Goal: Information Seeking & Learning: Learn about a topic

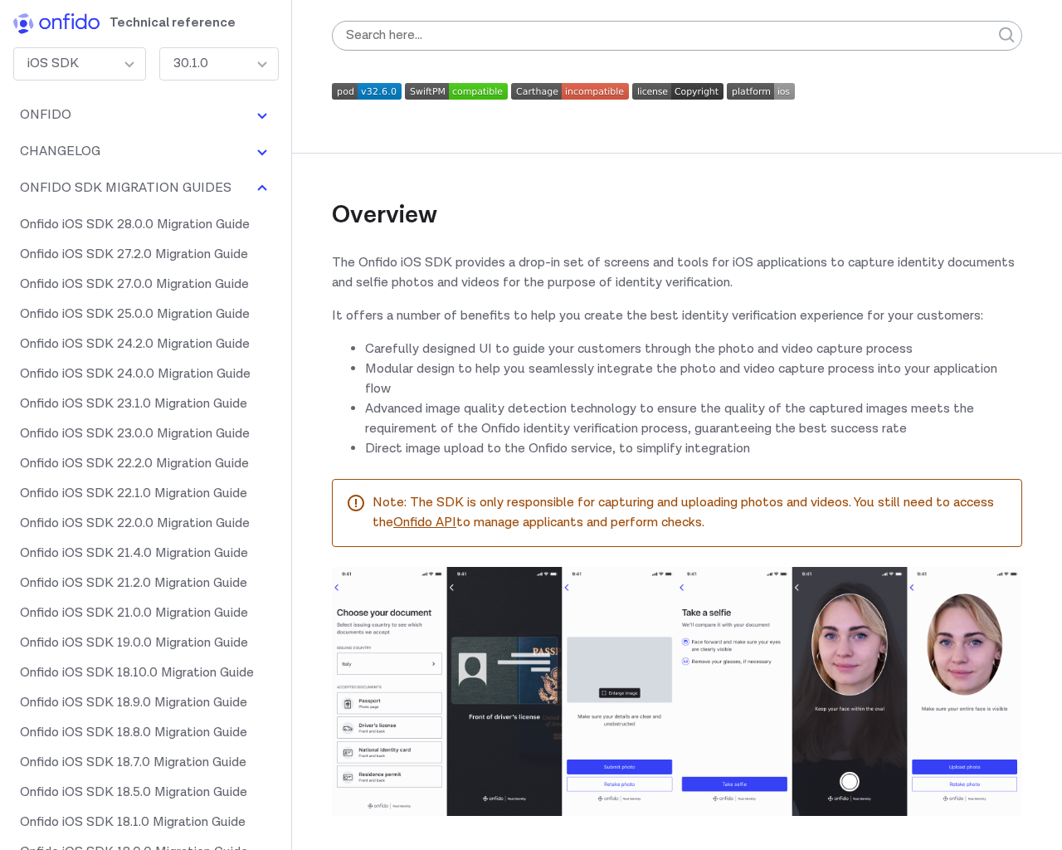
scroll to position [136377, 0]
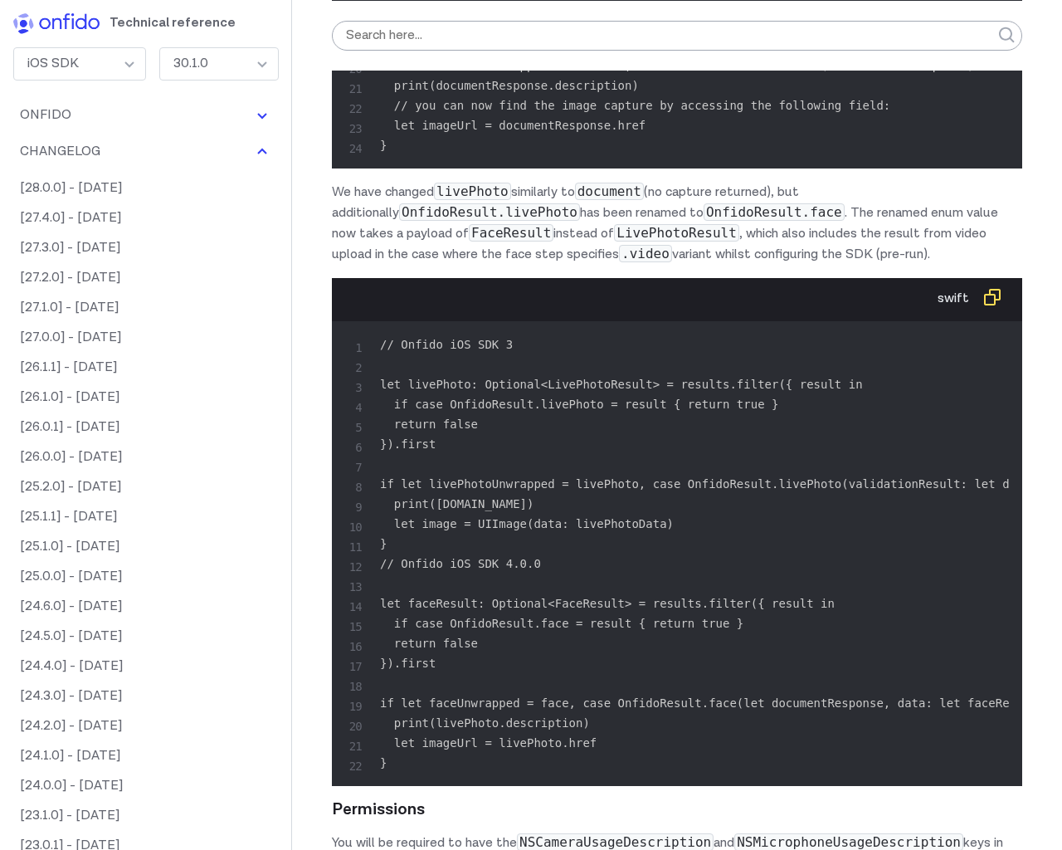
scroll to position [136377, 0]
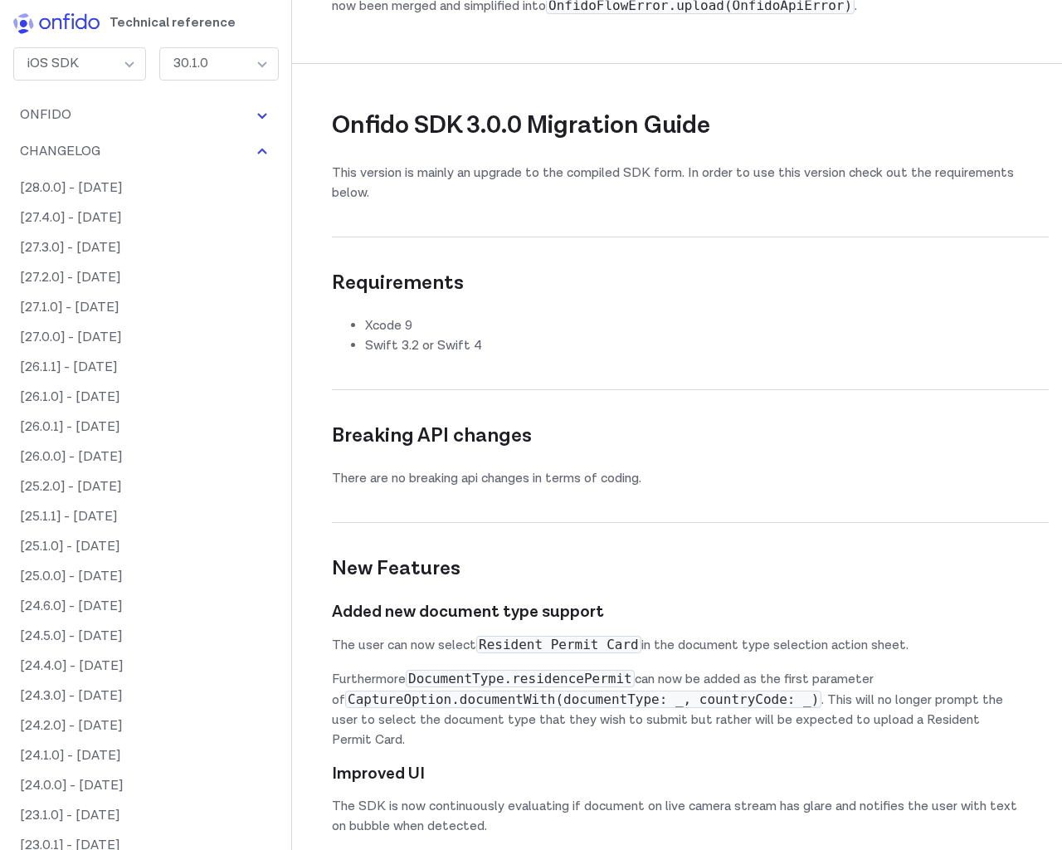
scroll to position [136377, 0]
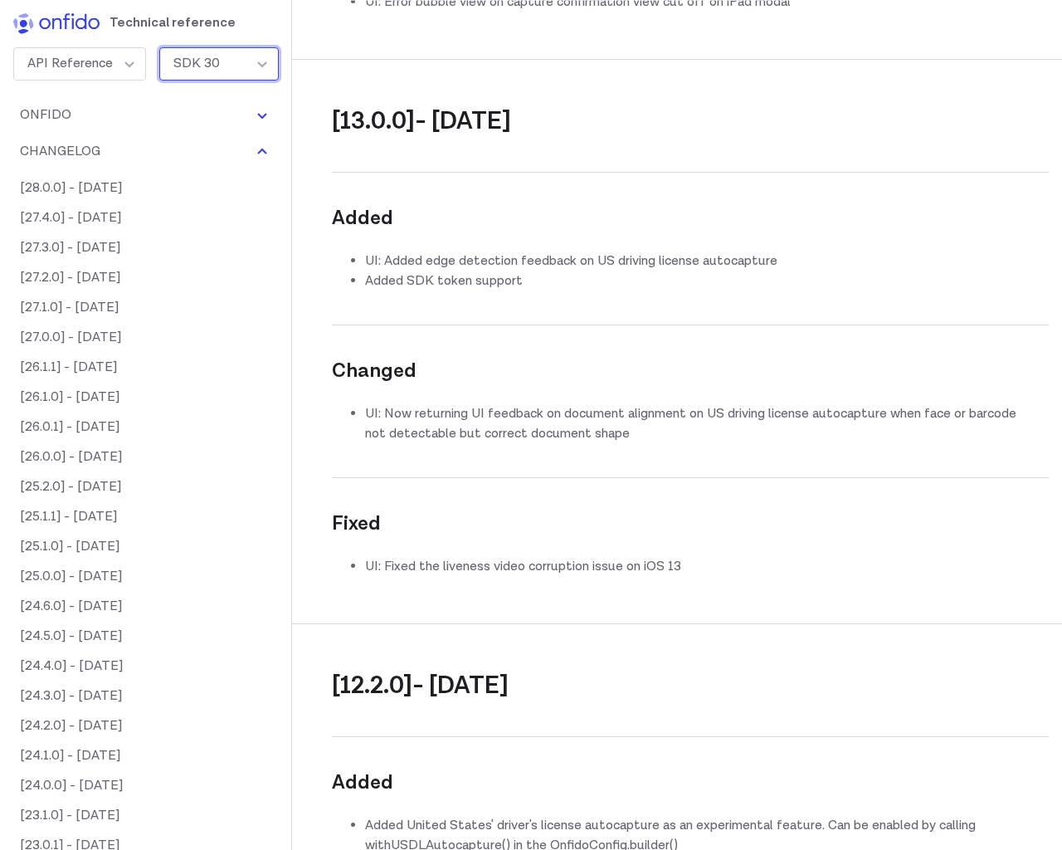
scroll to position [69306, 0]
type input "e"
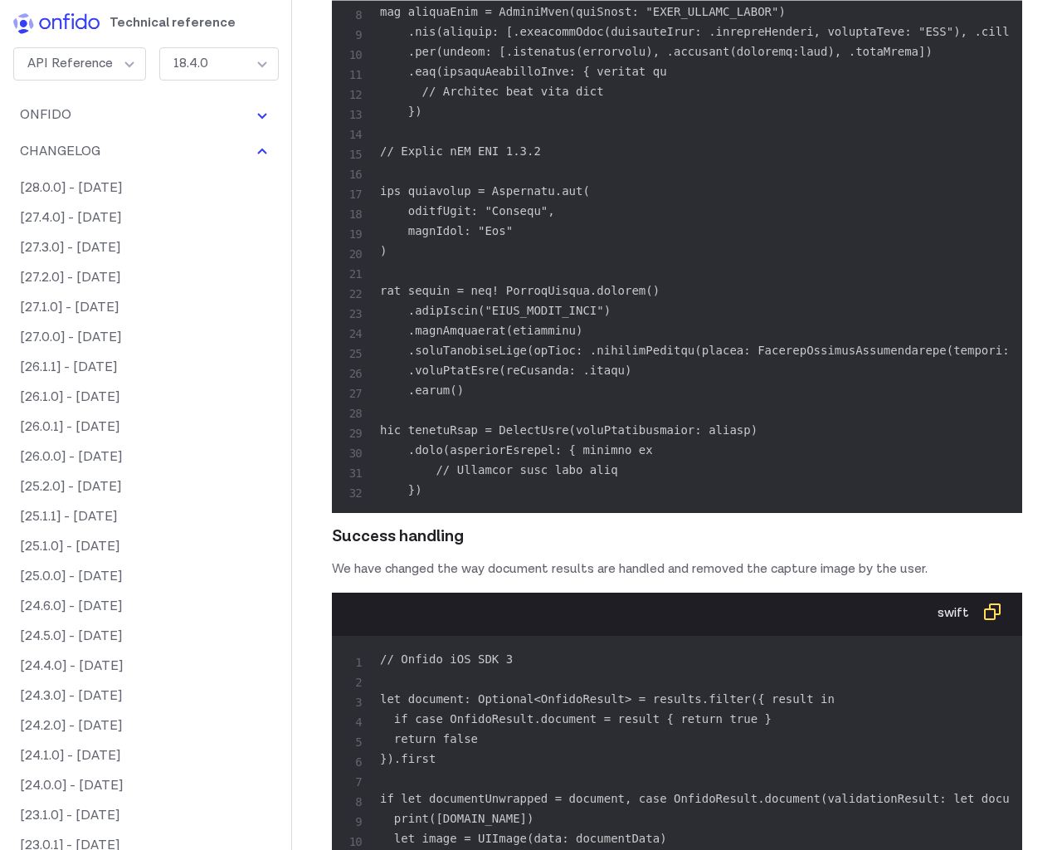
scroll to position [135678, 0]
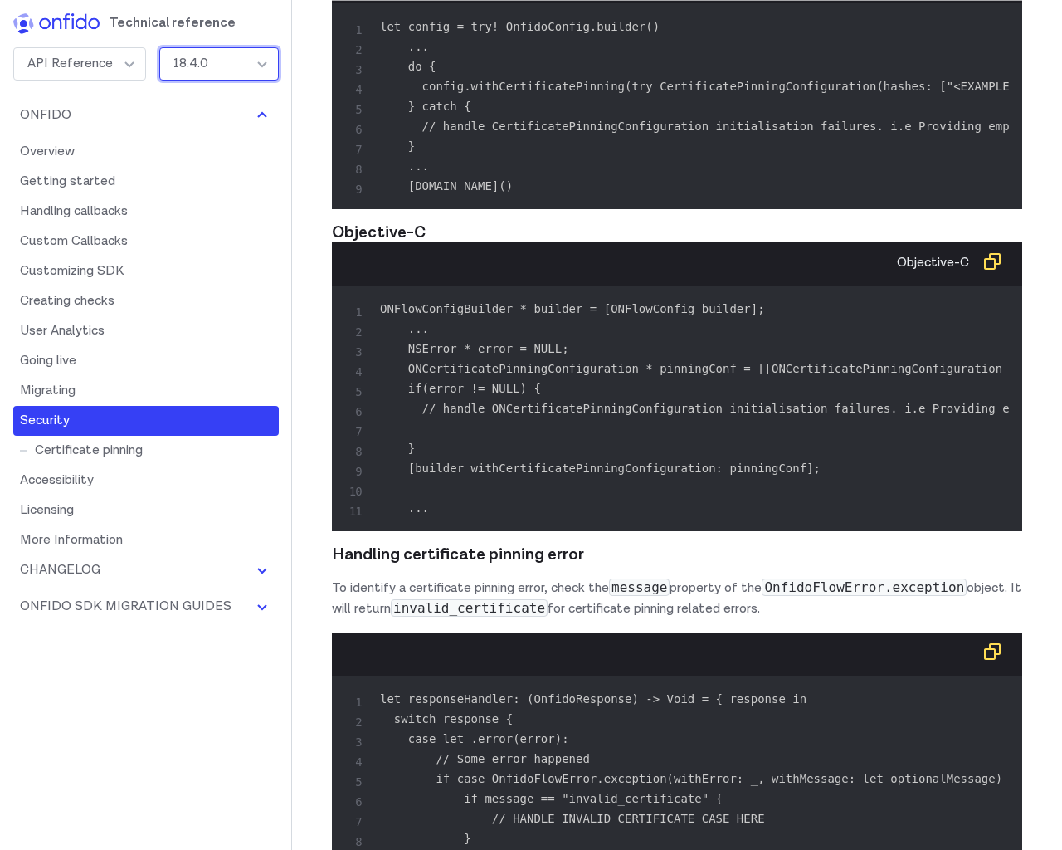
scroll to position [36359, 0]
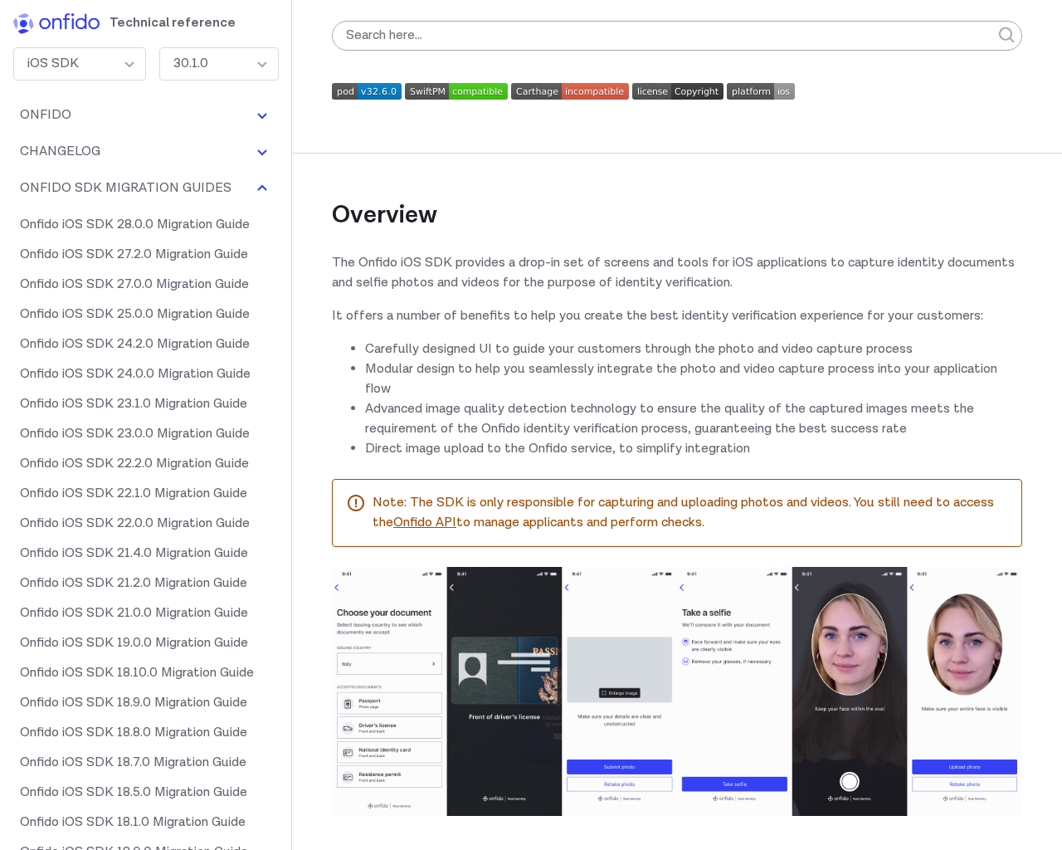
scroll to position [136377, 0]
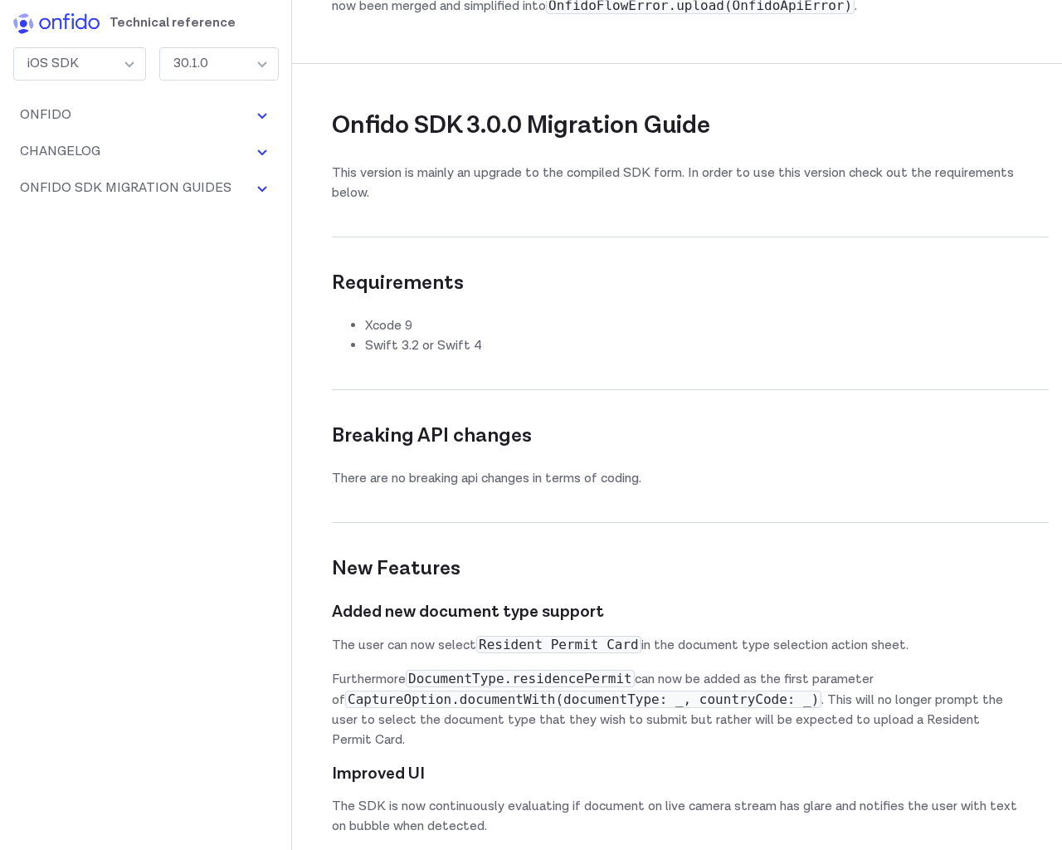
scroll to position [17569, 0]
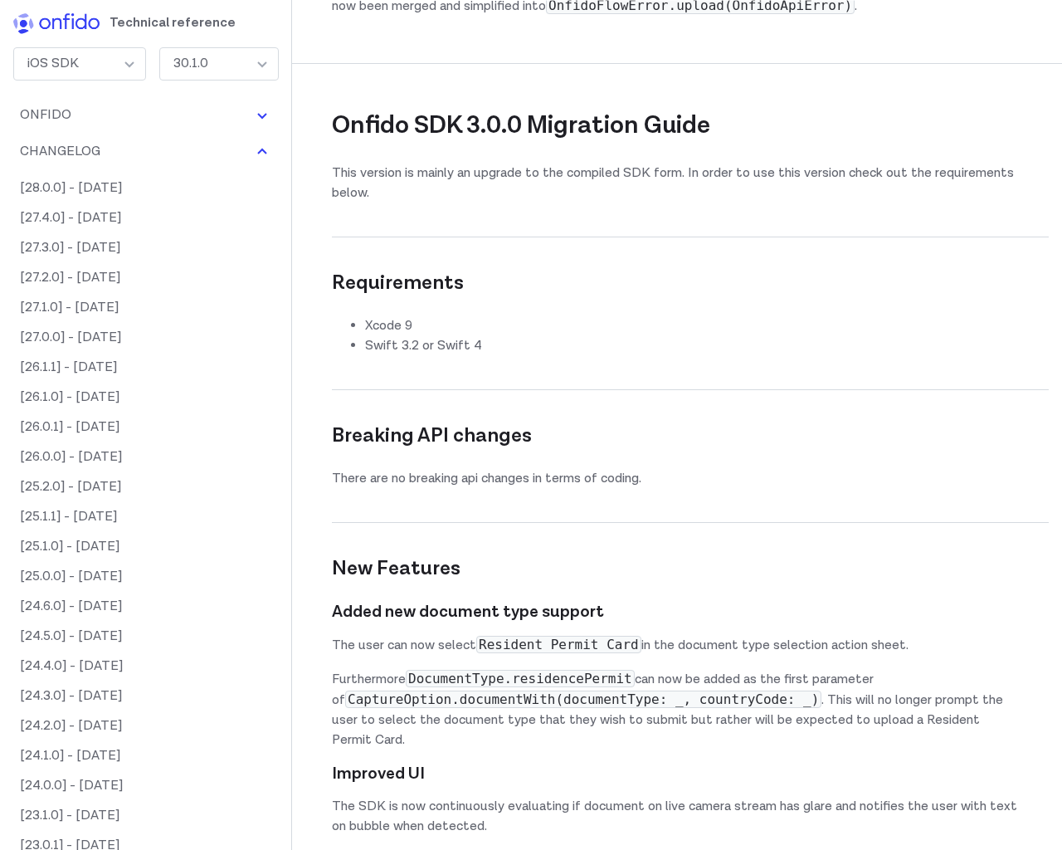
scroll to position [136377, 0]
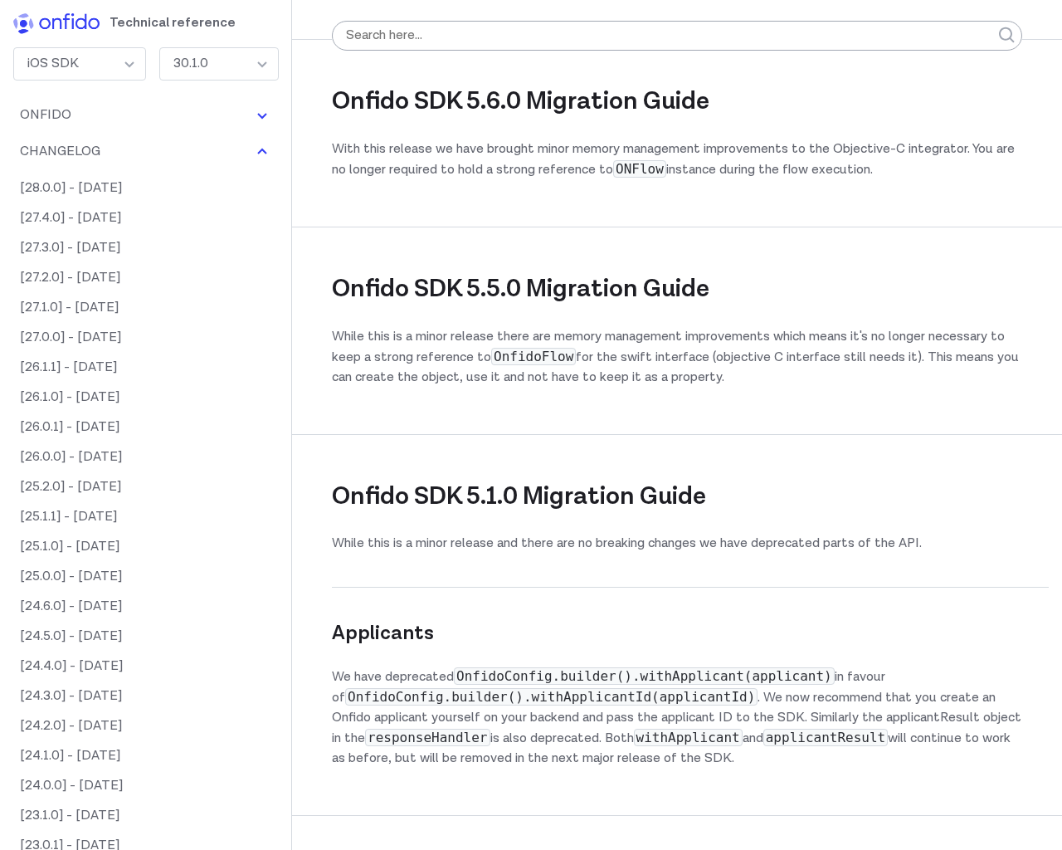
scroll to position [81894, 0]
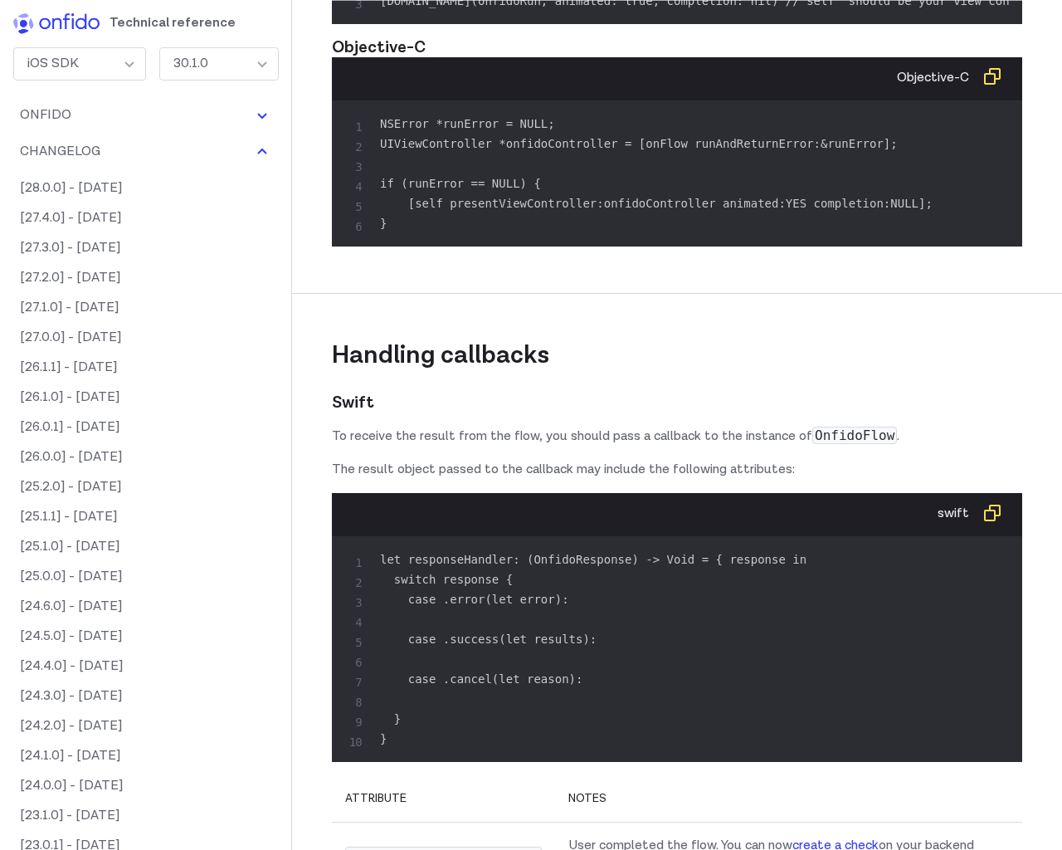
scroll to position [136377, 0]
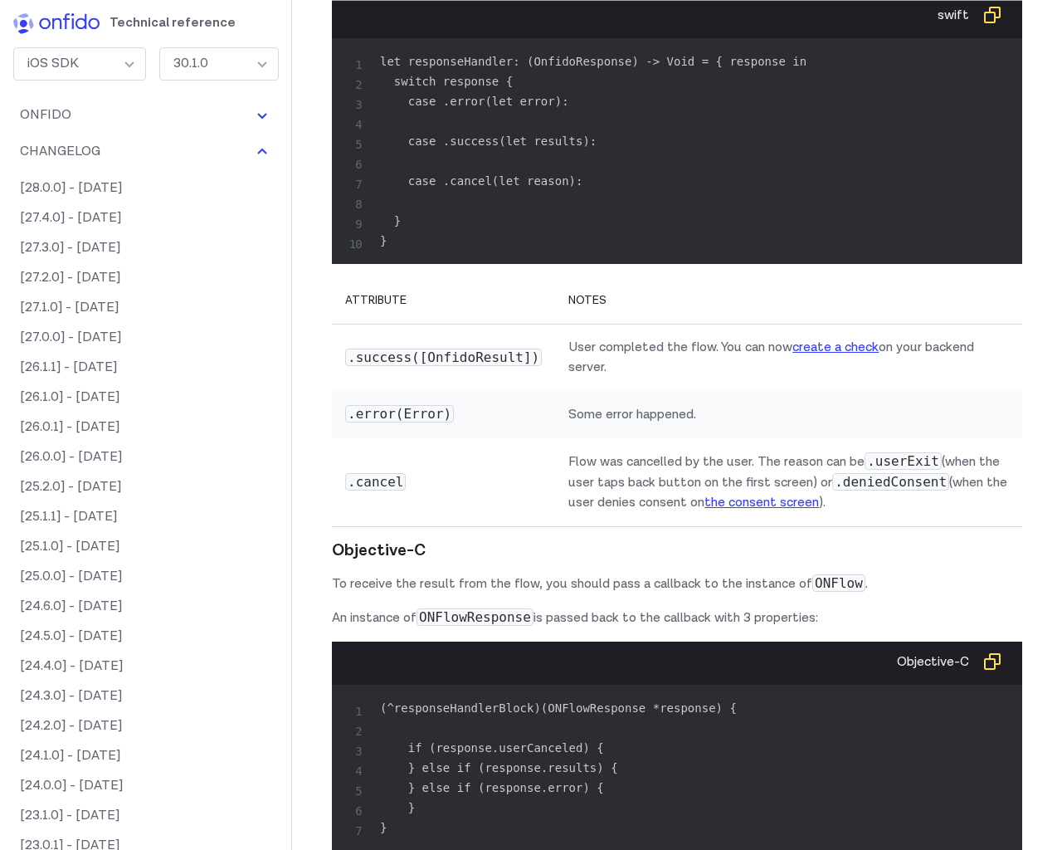
scroll to position [118504, 0]
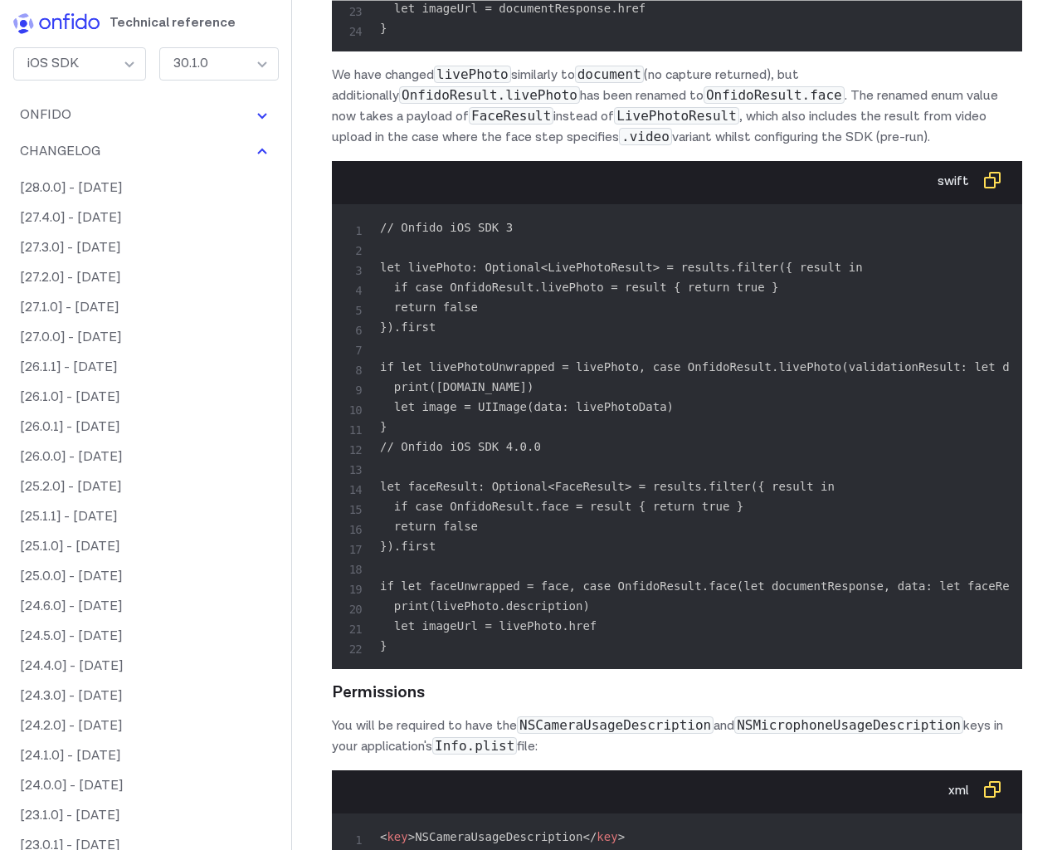
scroll to position [117750, 0]
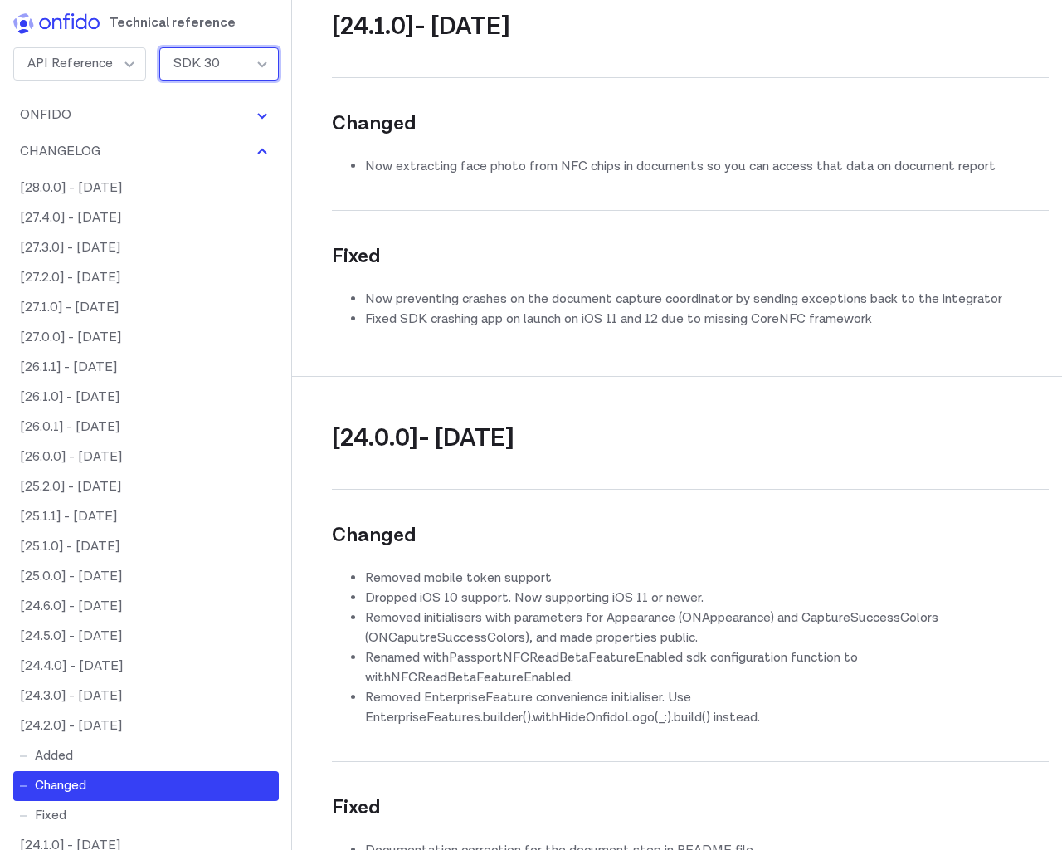
scroll to position [47296, 0]
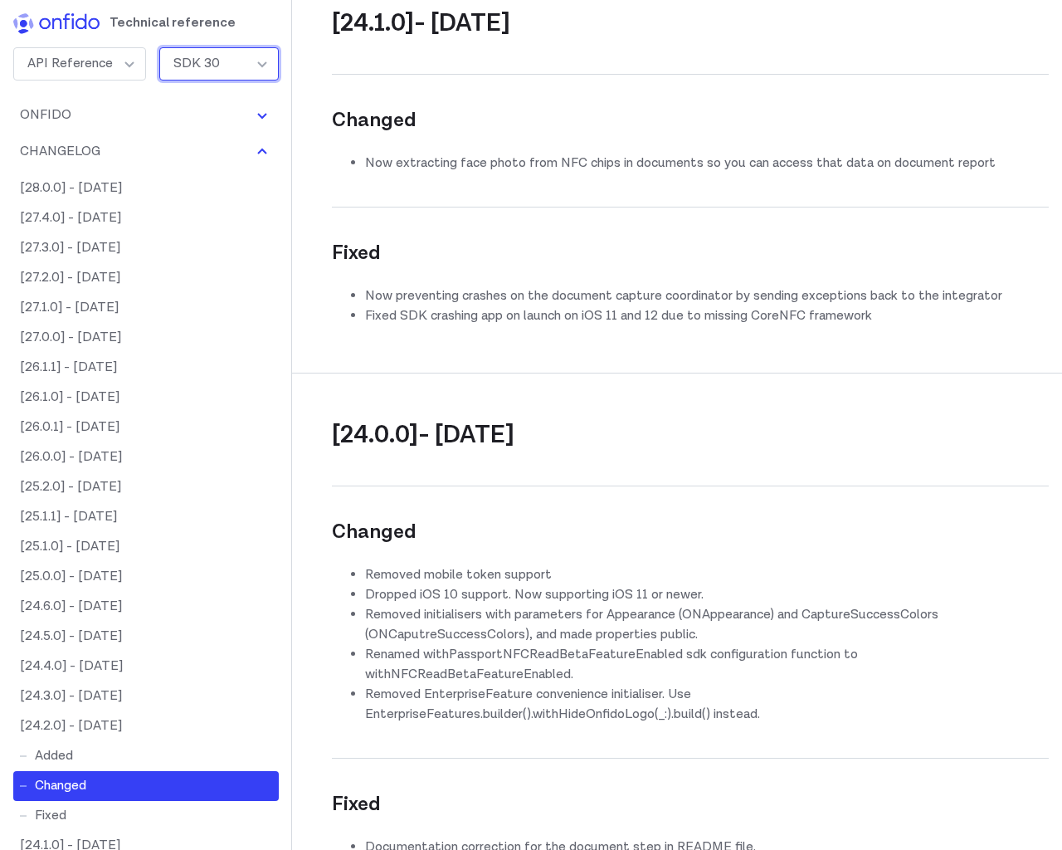
type input "e"
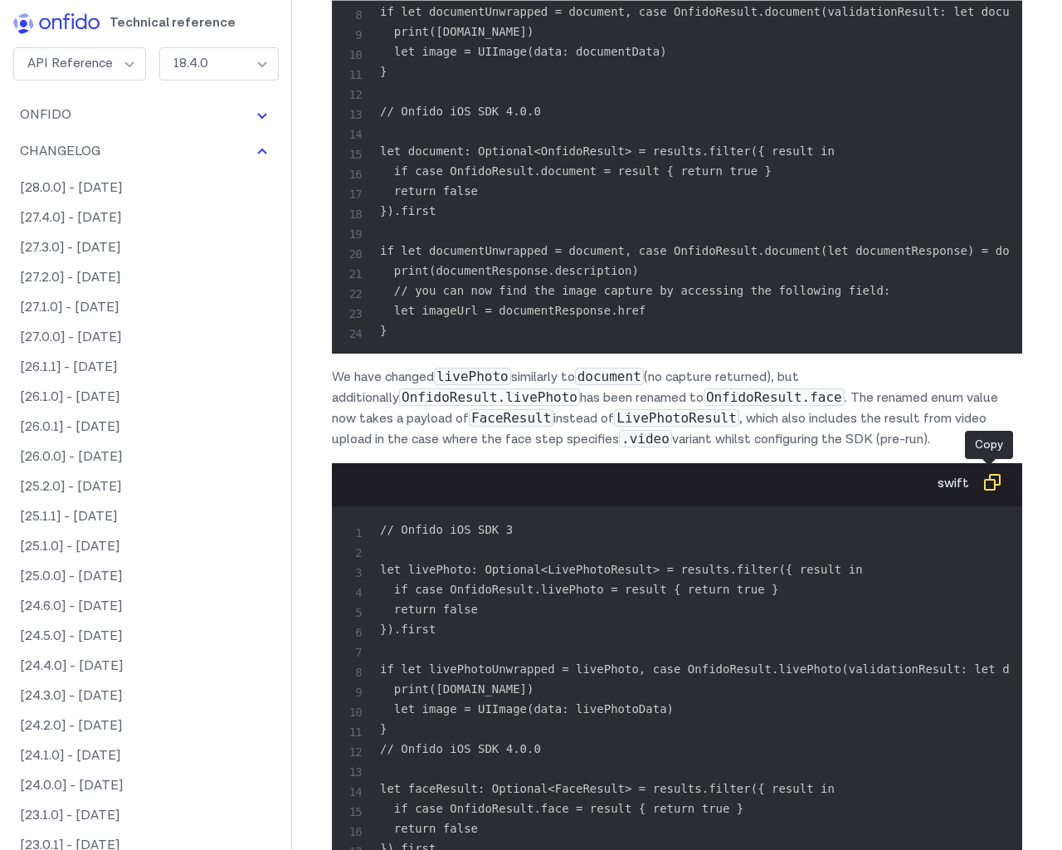
scroll to position [135678, 0]
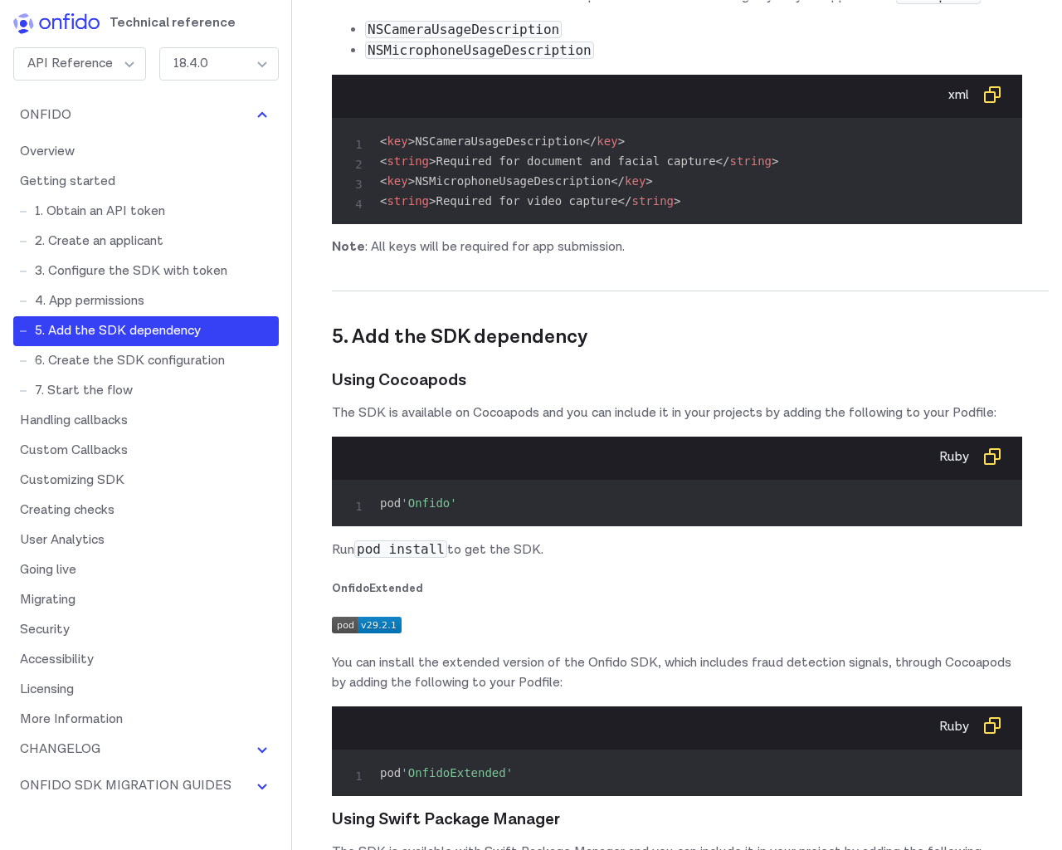
scroll to position [6011, 0]
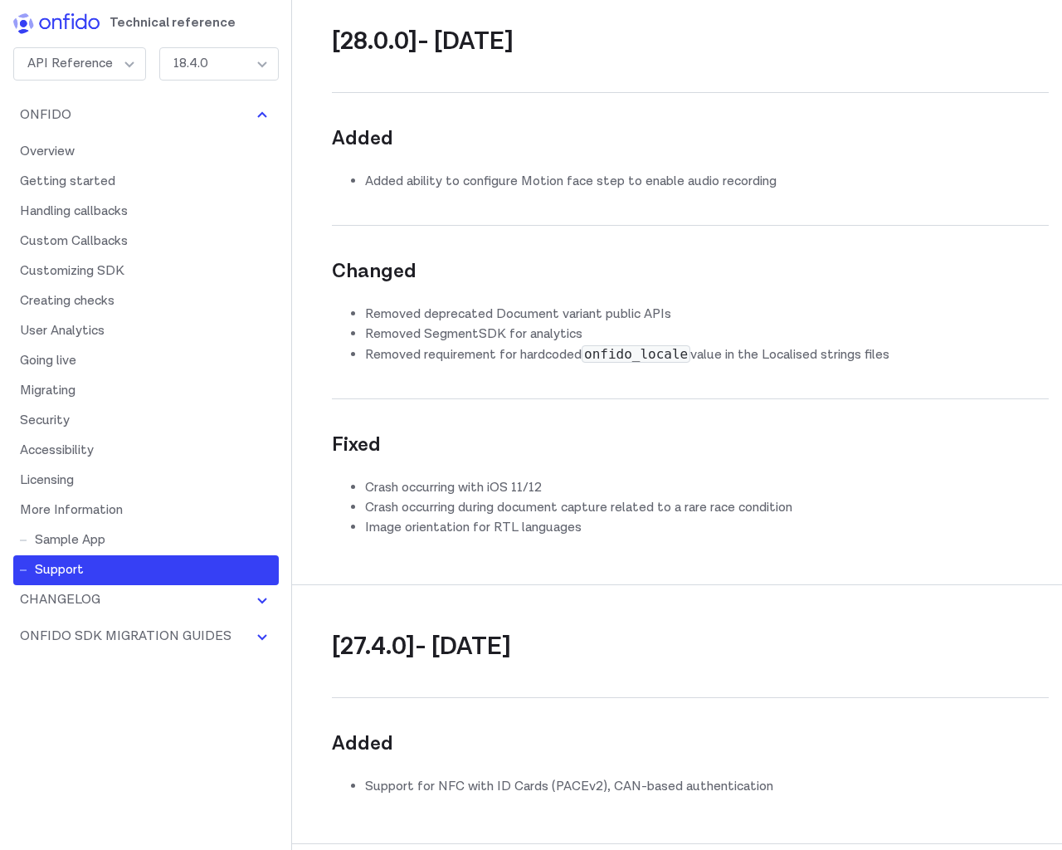
scroll to position [39290, 0]
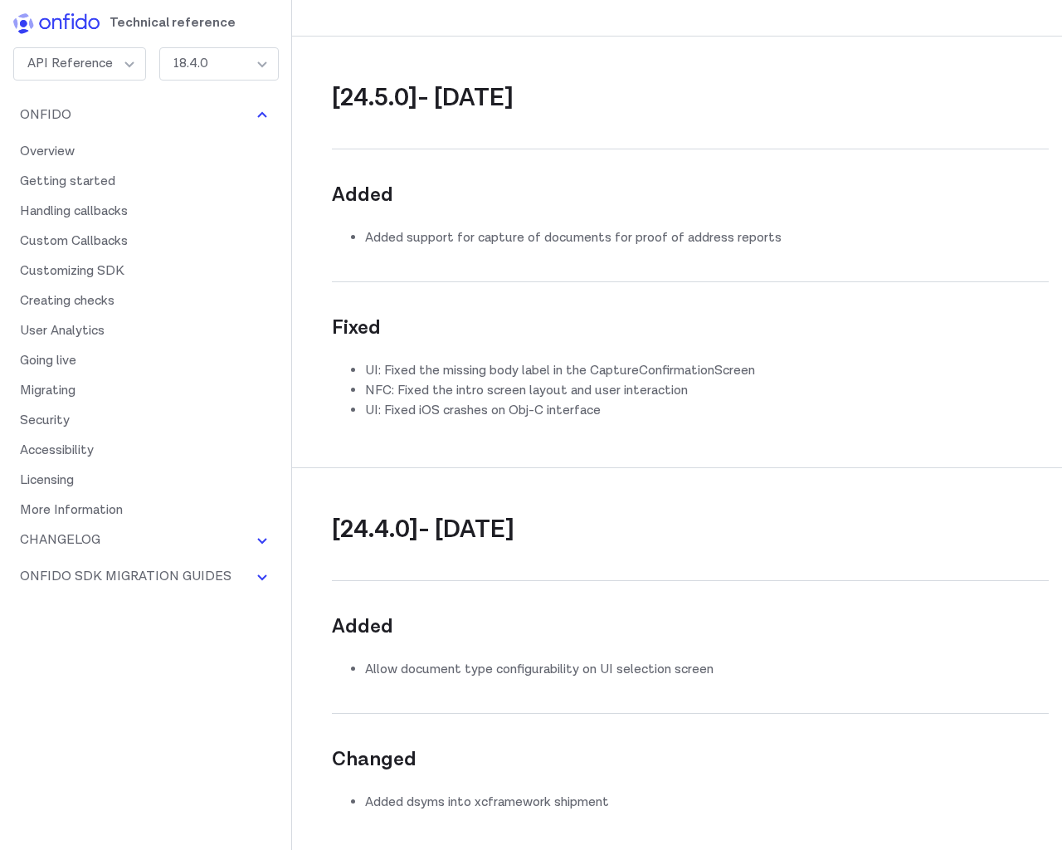
scroll to position [45898, 0]
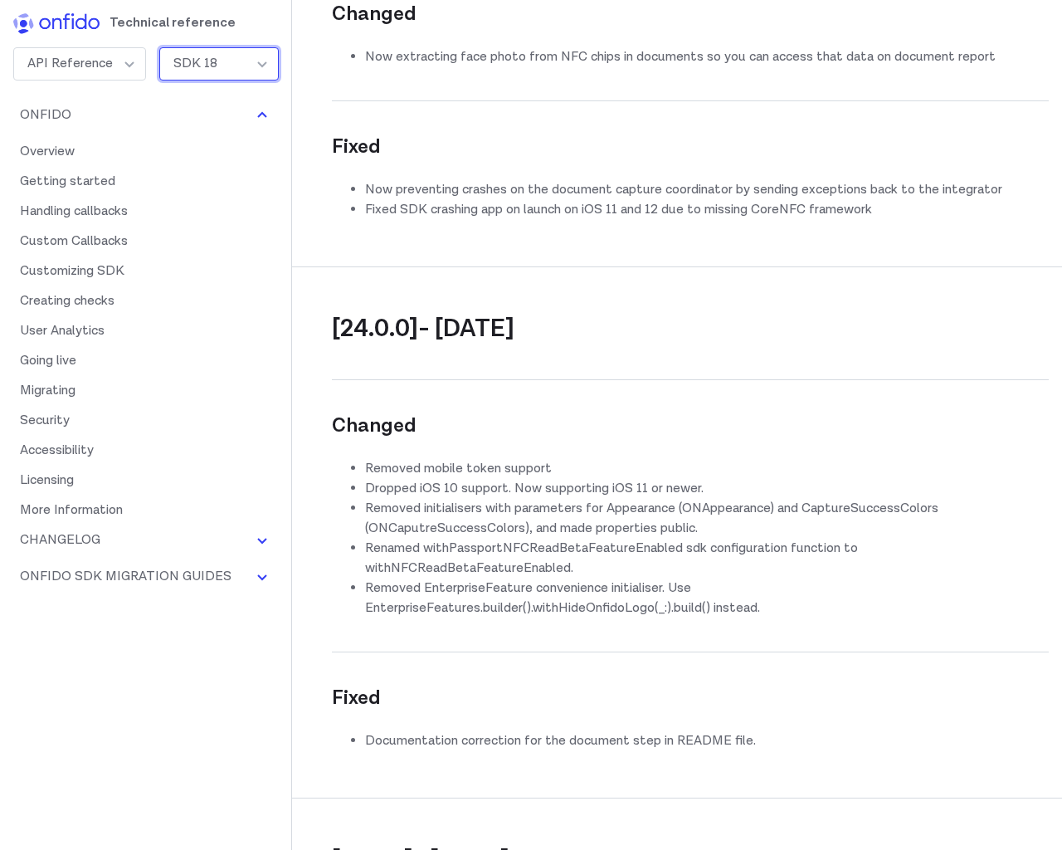
scroll to position [47404, 0]
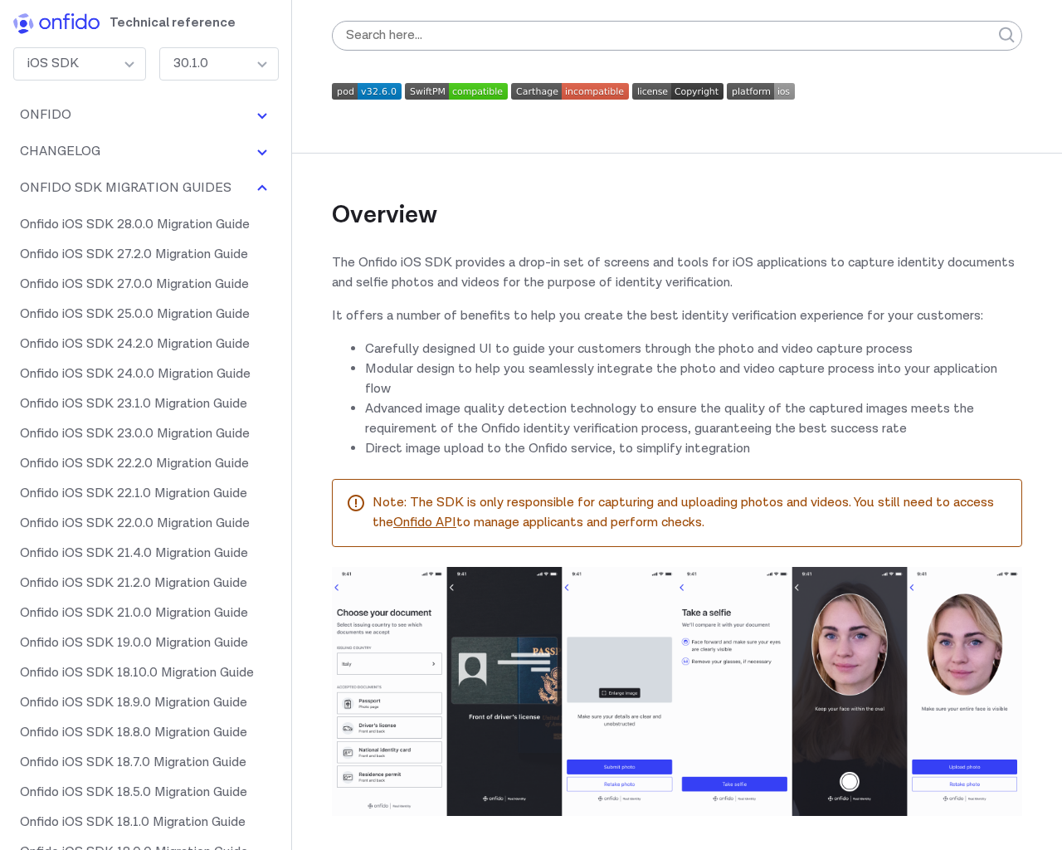
scroll to position [136377, 0]
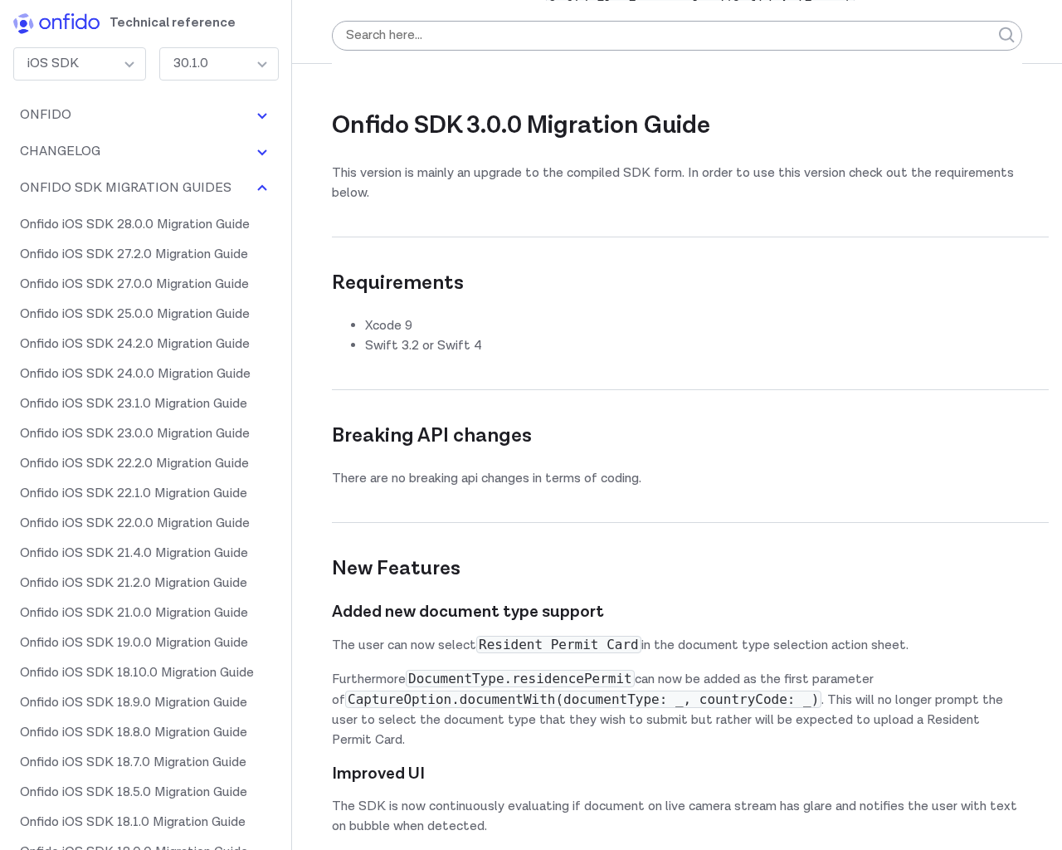
scroll to position [17569, 0]
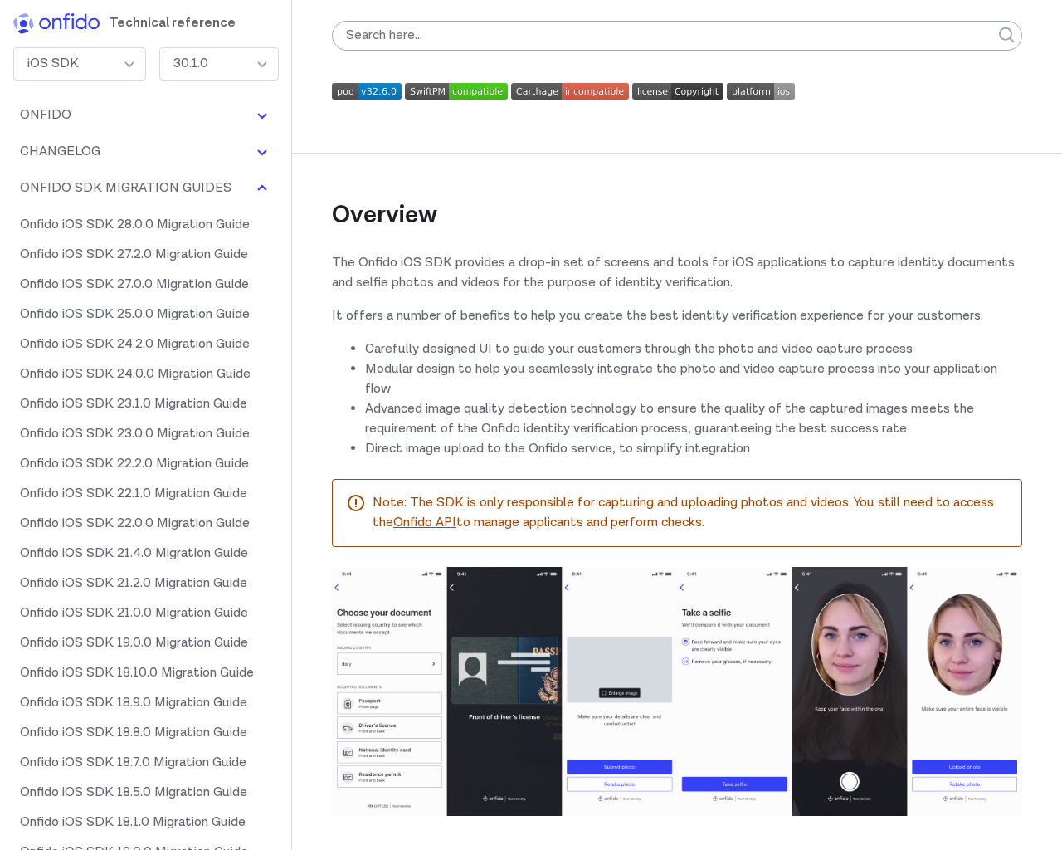
scroll to position [136377, 0]
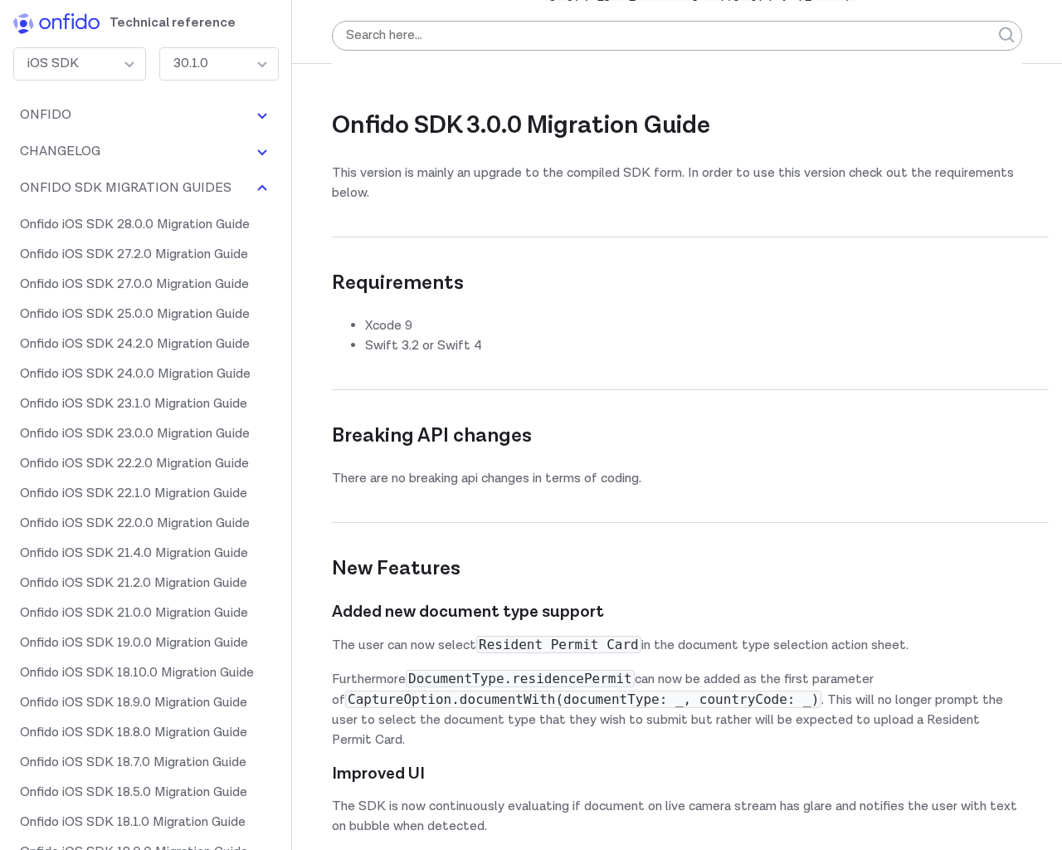
scroll to position [17569, 0]
